Goal: Task Accomplishment & Management: Use online tool/utility

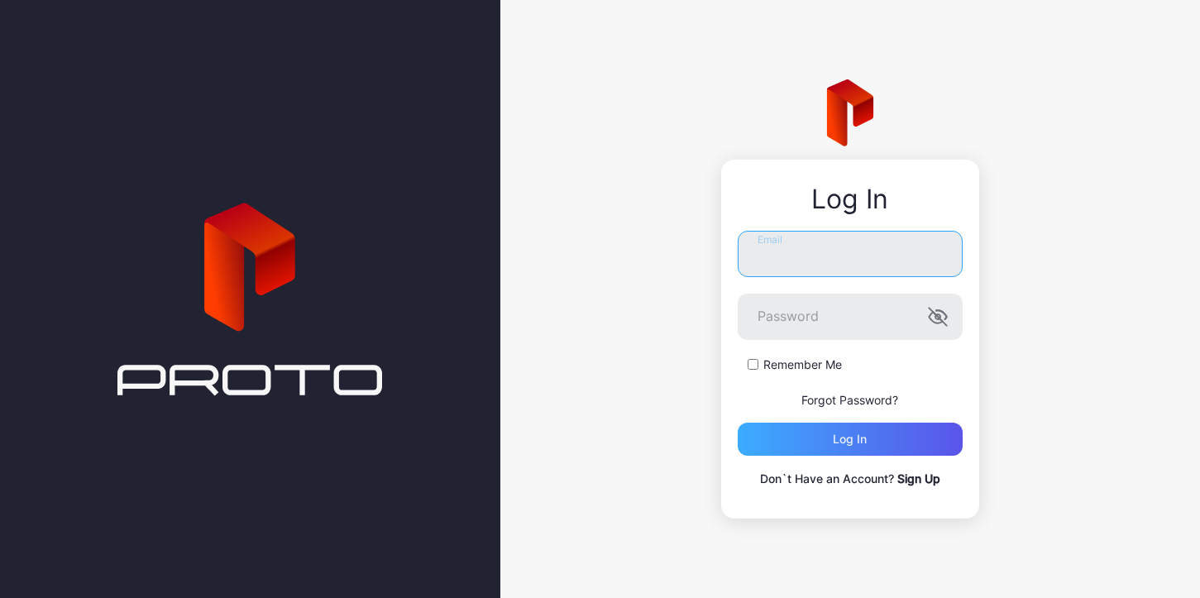
type input "**********"
click at [866, 444] on div "Log in" at bounding box center [850, 439] width 34 height 13
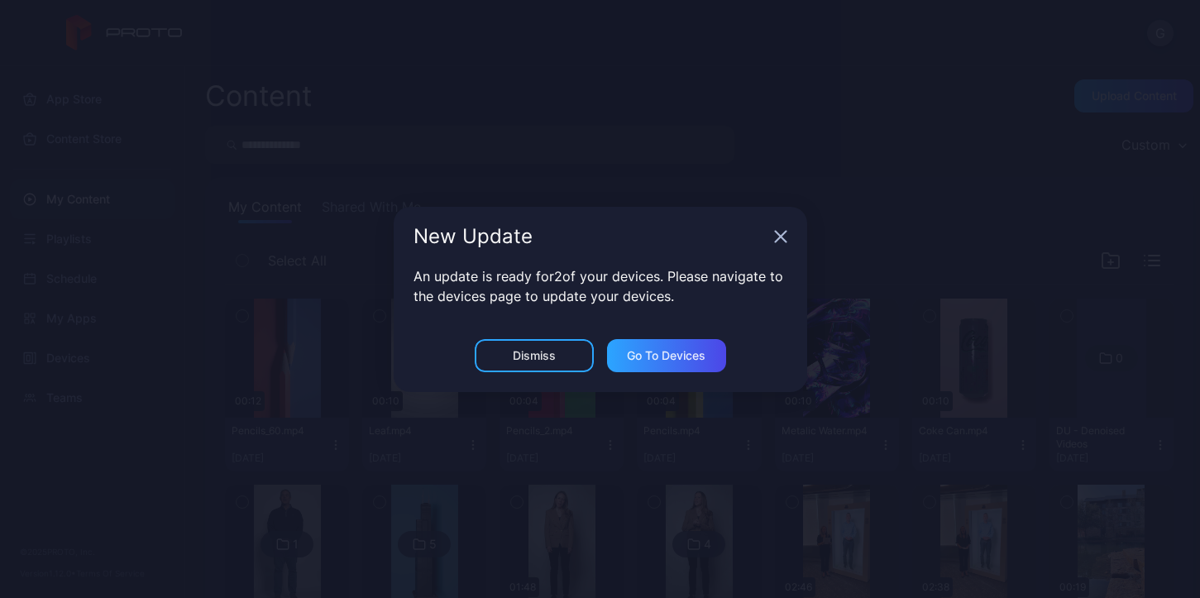
click at [779, 240] on icon "button" at bounding box center [780, 236] width 13 height 13
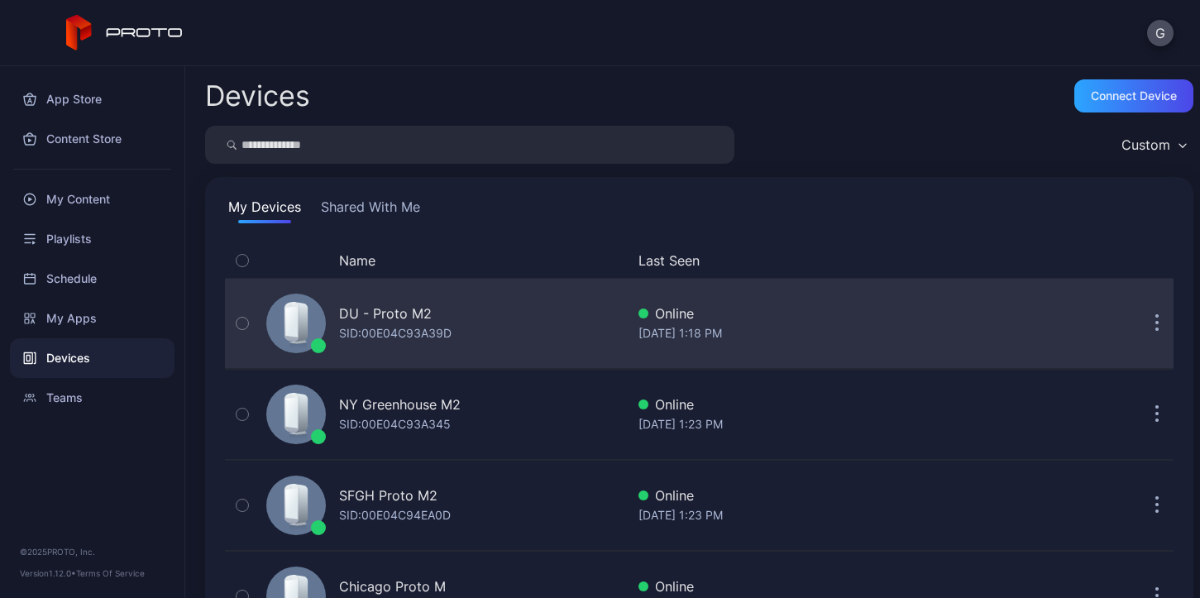
click at [732, 323] on div "Online" at bounding box center [801, 314] width 327 height 20
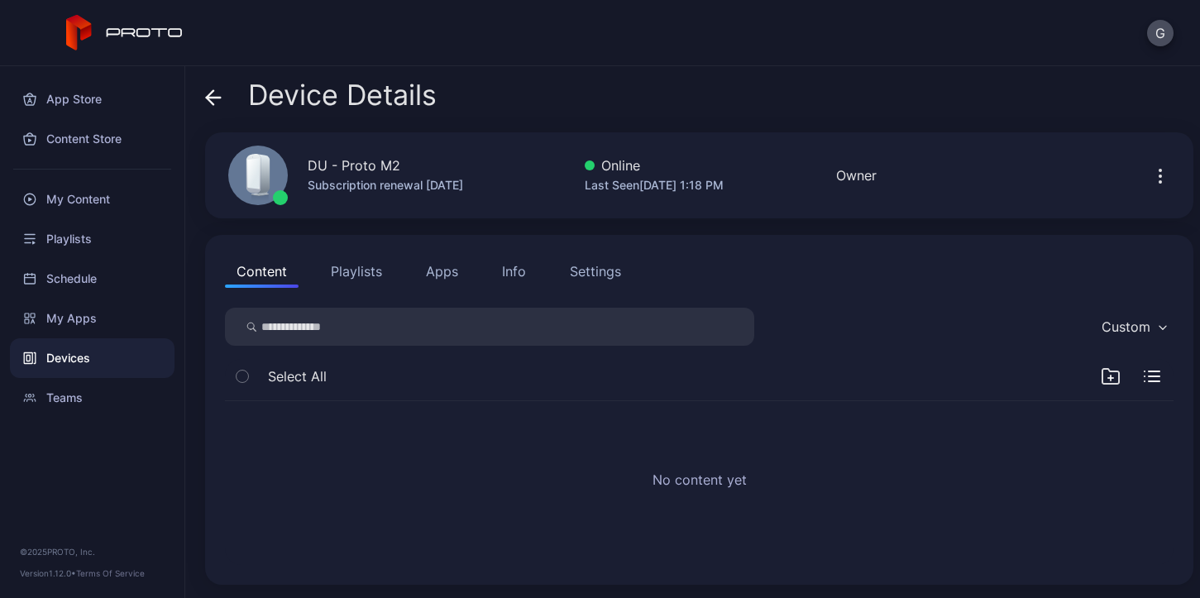
click at [451, 272] on button "Apps" at bounding box center [441, 271] width 55 height 33
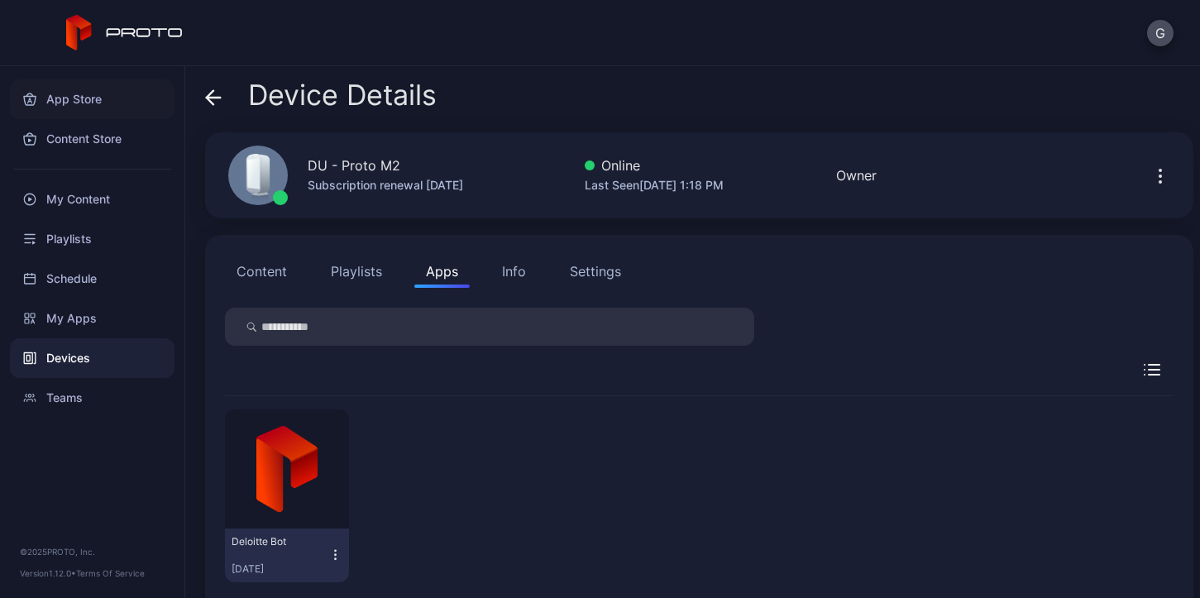
click at [72, 108] on div "App Store" at bounding box center [92, 99] width 165 height 40
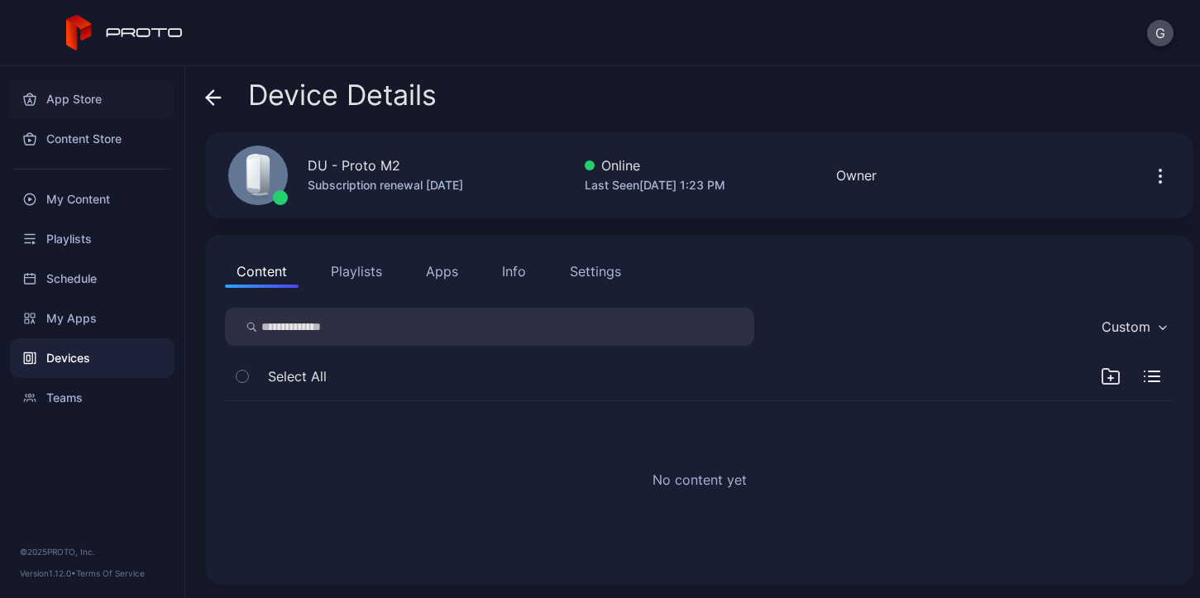
click at [74, 93] on div "App Store" at bounding box center [92, 99] width 165 height 40
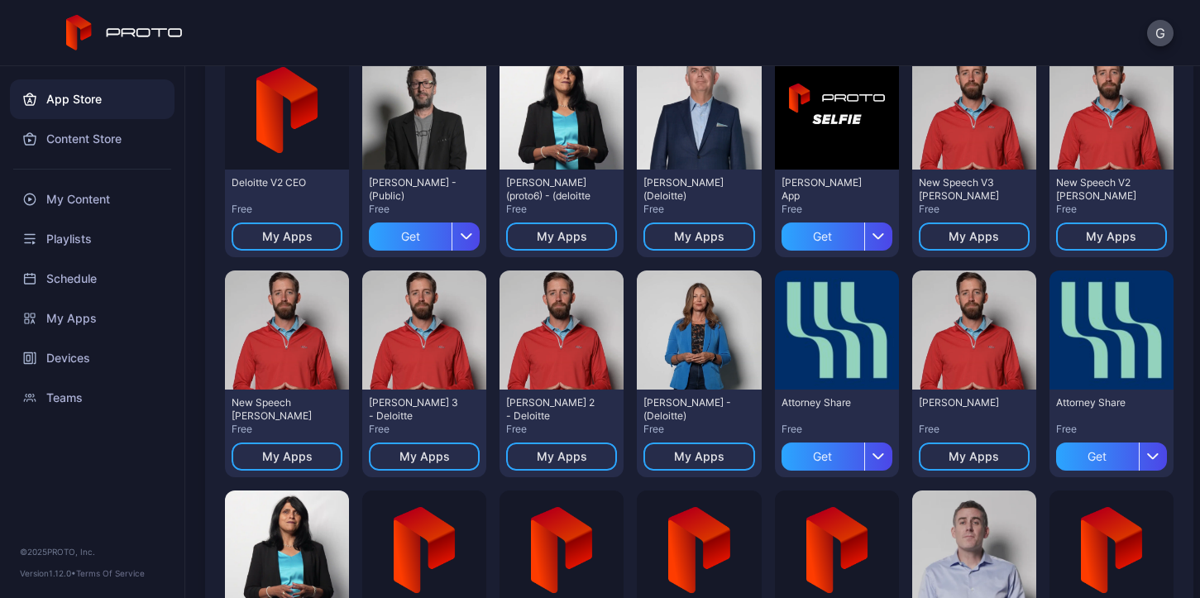
scroll to position [328, 0]
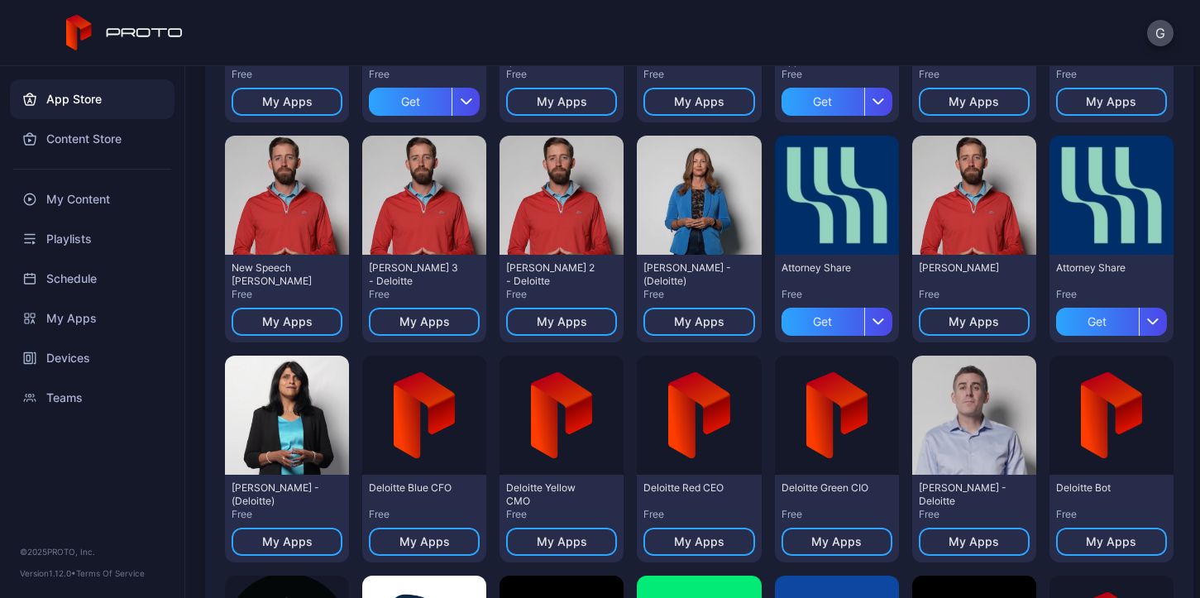
click at [958, 482] on div "[PERSON_NAME] - Deloitte" at bounding box center [964, 494] width 91 height 26
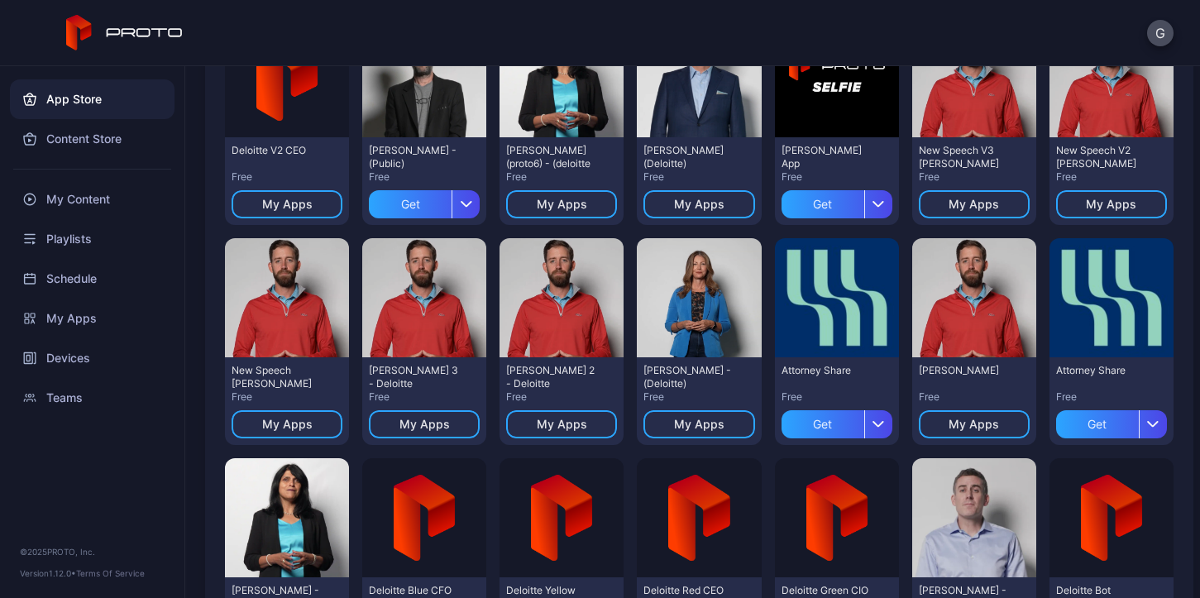
scroll to position [227, 0]
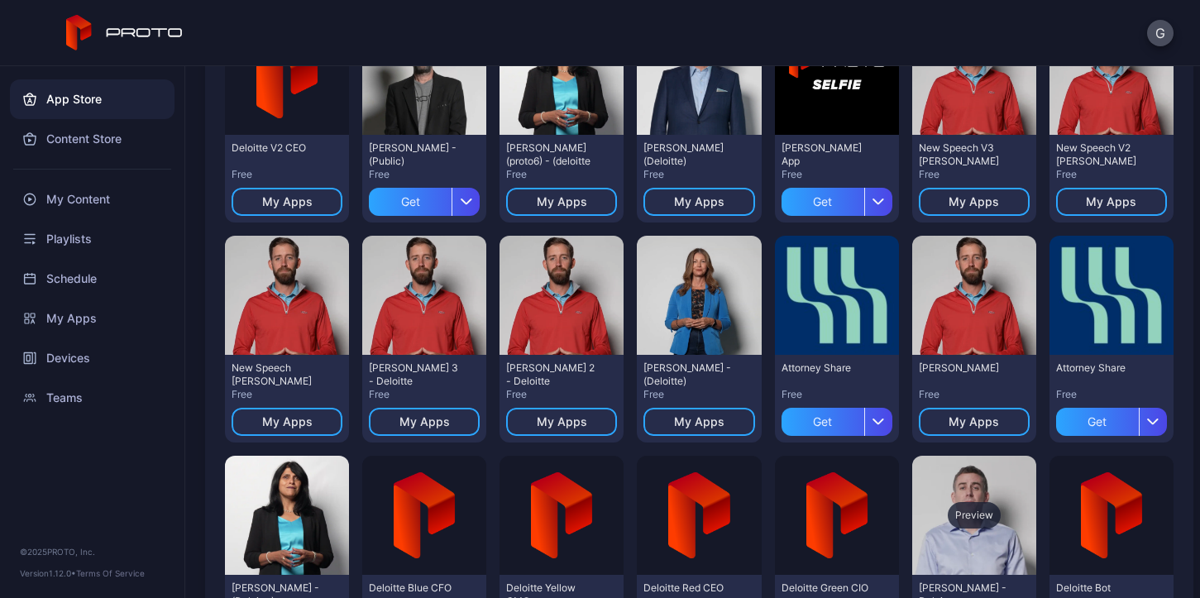
click at [988, 544] on div "Preview" at bounding box center [974, 515] width 124 height 119
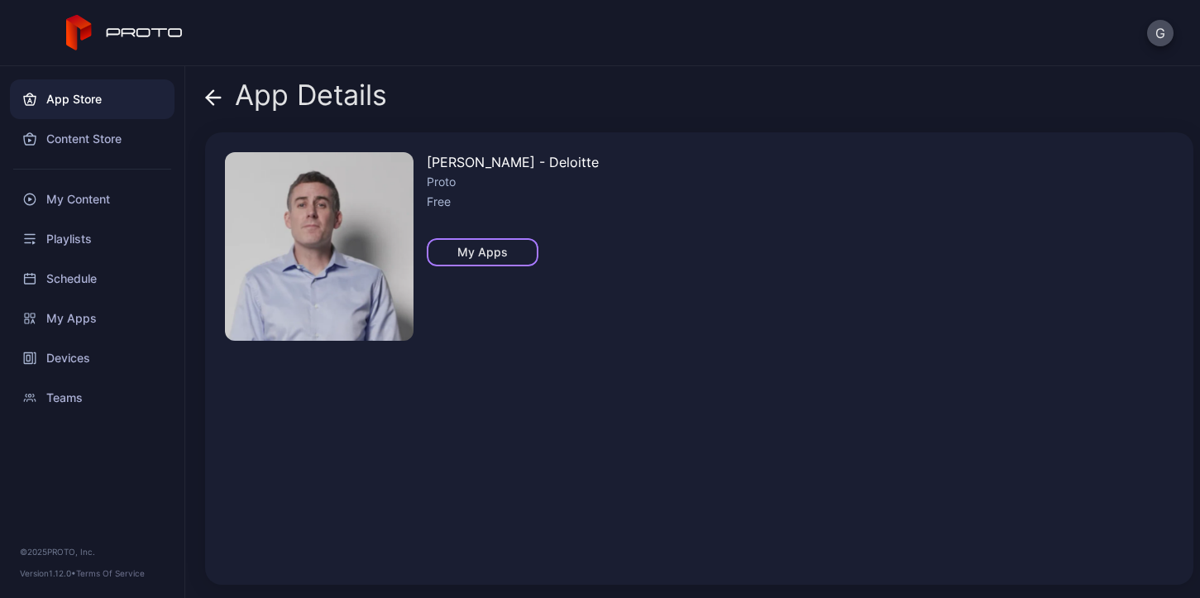
click at [480, 260] on div "My Apps" at bounding box center [483, 252] width 112 height 28
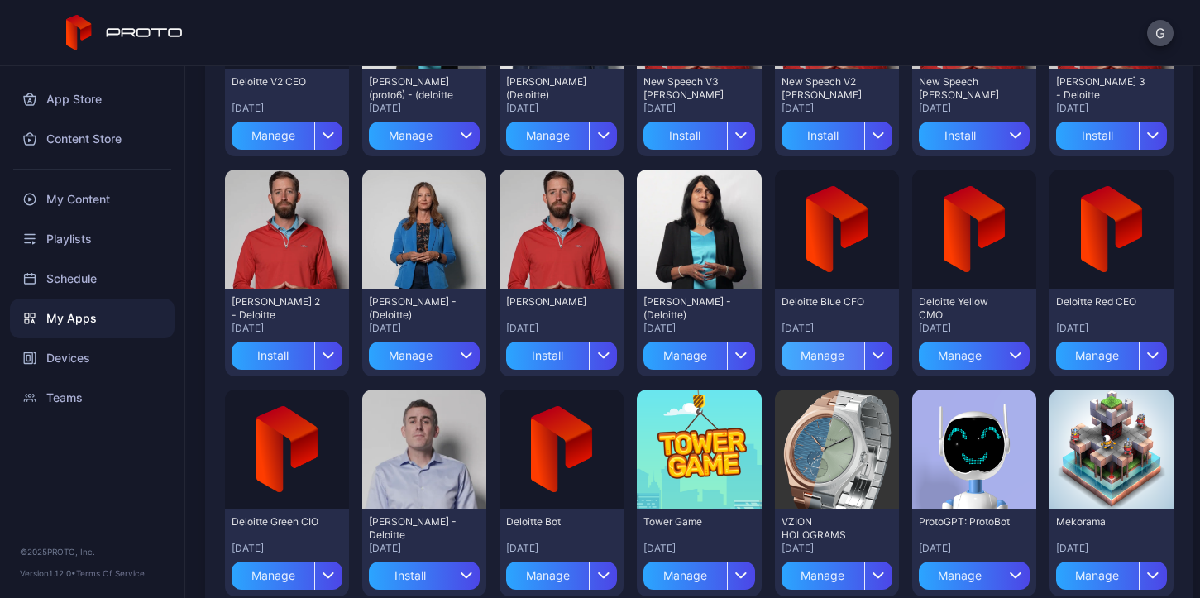
scroll to position [338, 0]
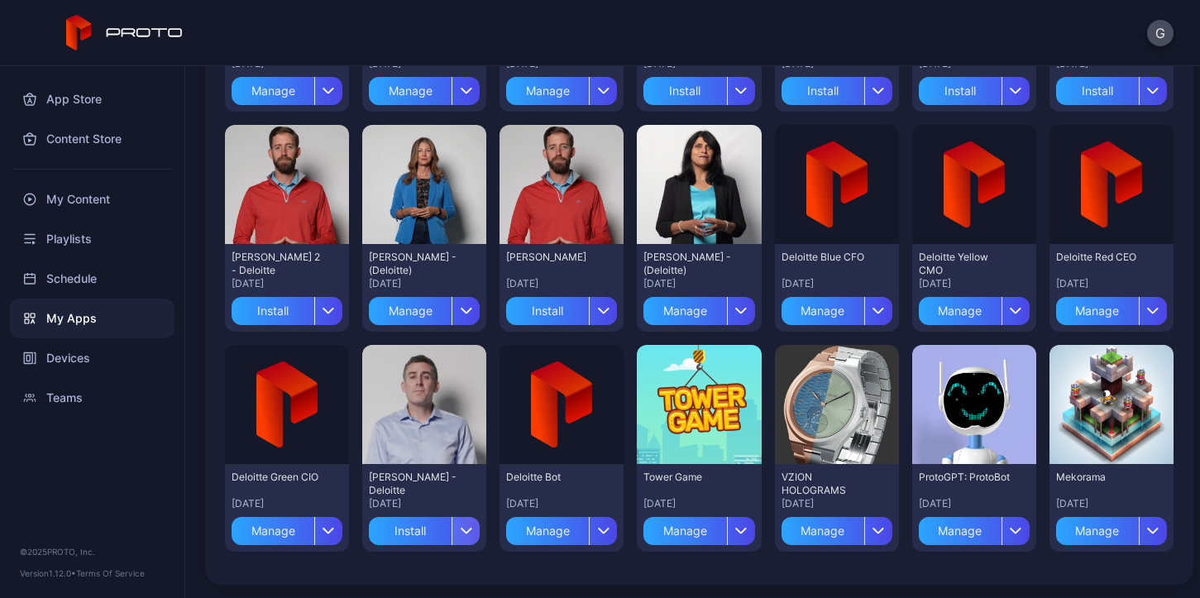
click at [461, 534] on div "button" at bounding box center [466, 531] width 28 height 28
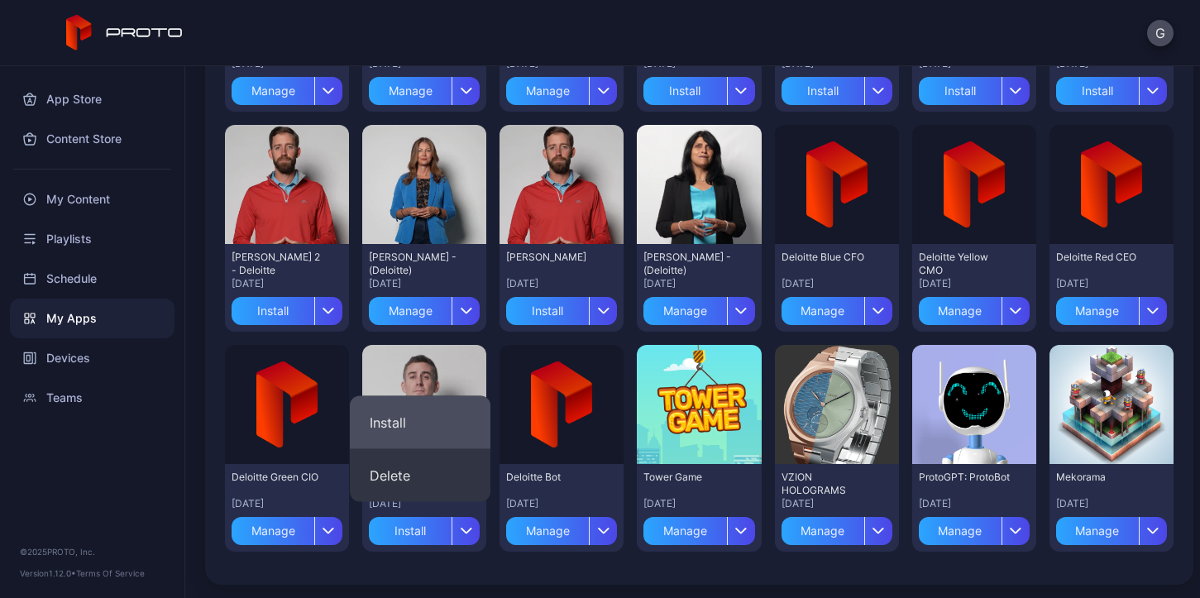
click at [418, 418] on button "Install" at bounding box center [420, 422] width 141 height 53
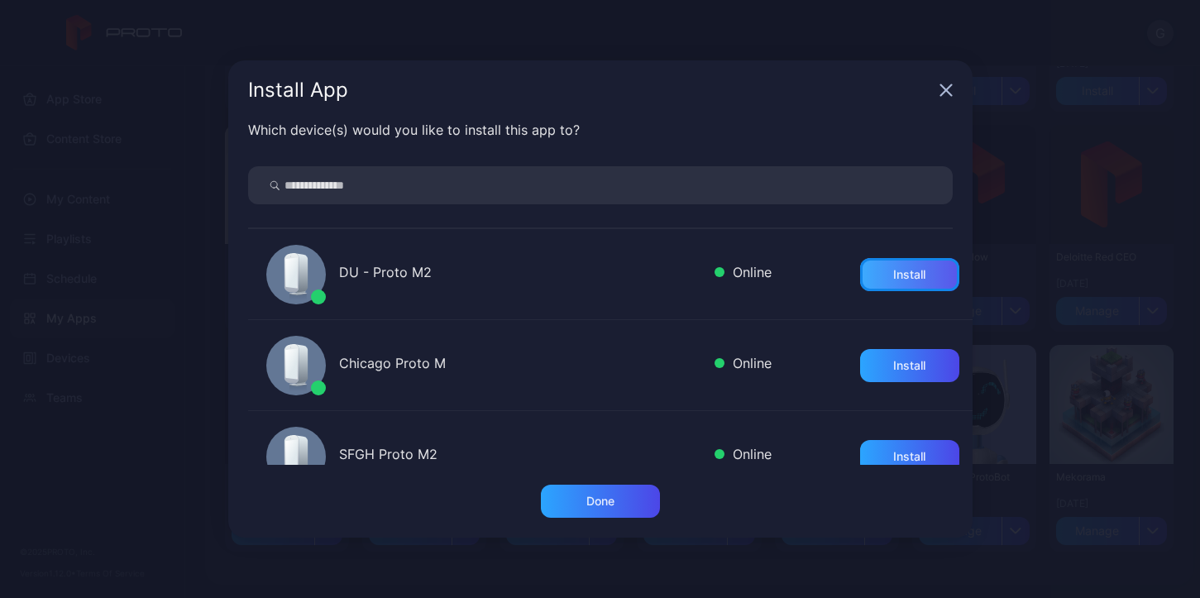
click at [912, 273] on div "Install" at bounding box center [909, 274] width 99 height 33
click at [636, 509] on div "Done" at bounding box center [600, 501] width 119 height 33
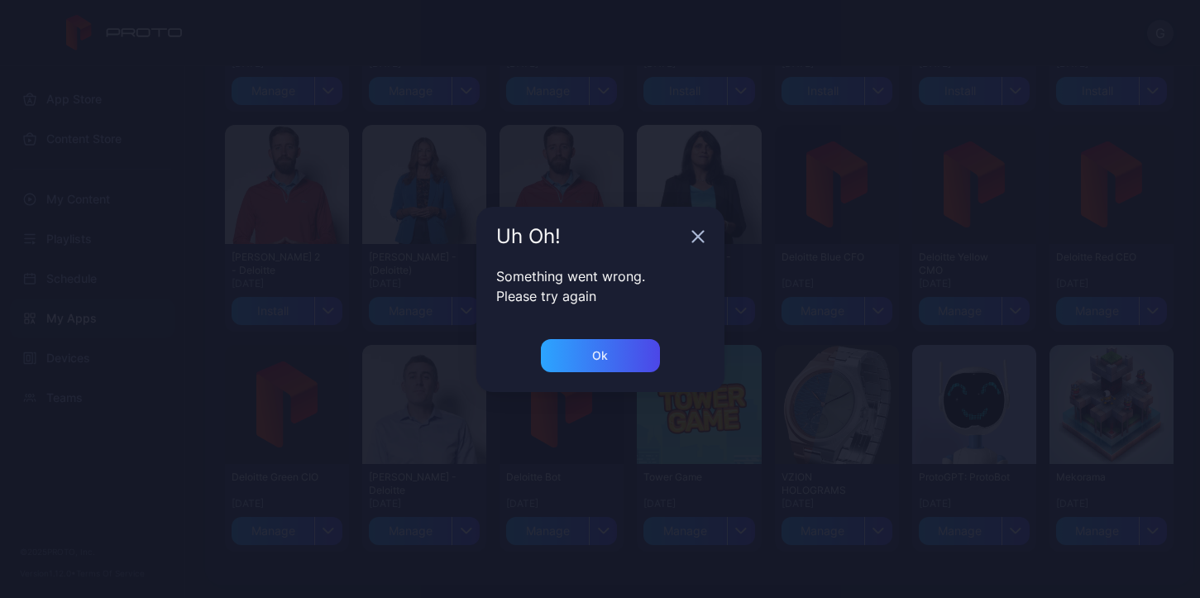
click at [698, 239] on icon "button" at bounding box center [697, 236] width 13 height 13
